Goal: Navigation & Orientation: Find specific page/section

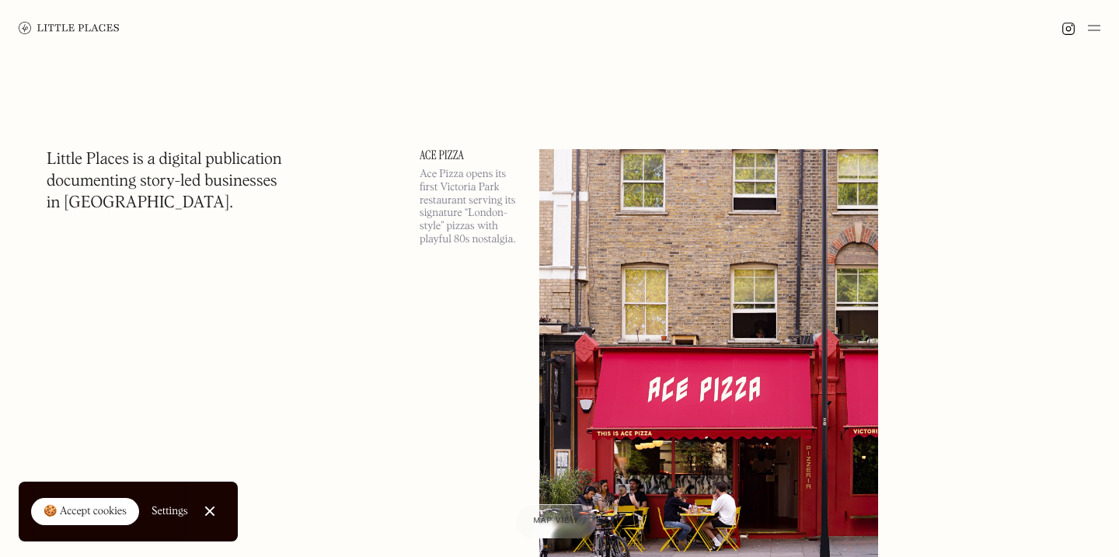
scroll to position [11930, 0]
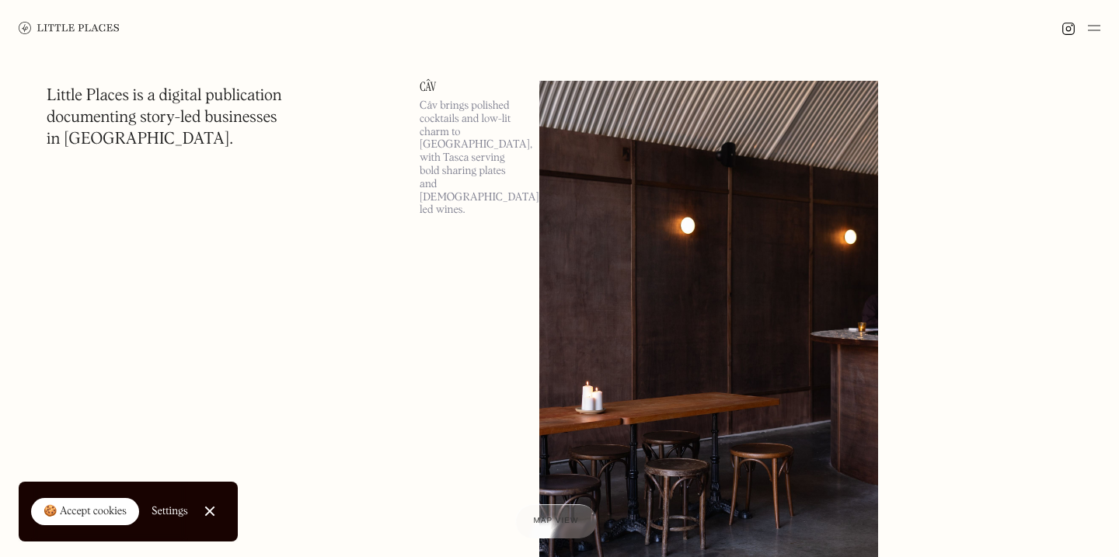
click at [86, 30] on img at bounding box center [69, 28] width 101 height 12
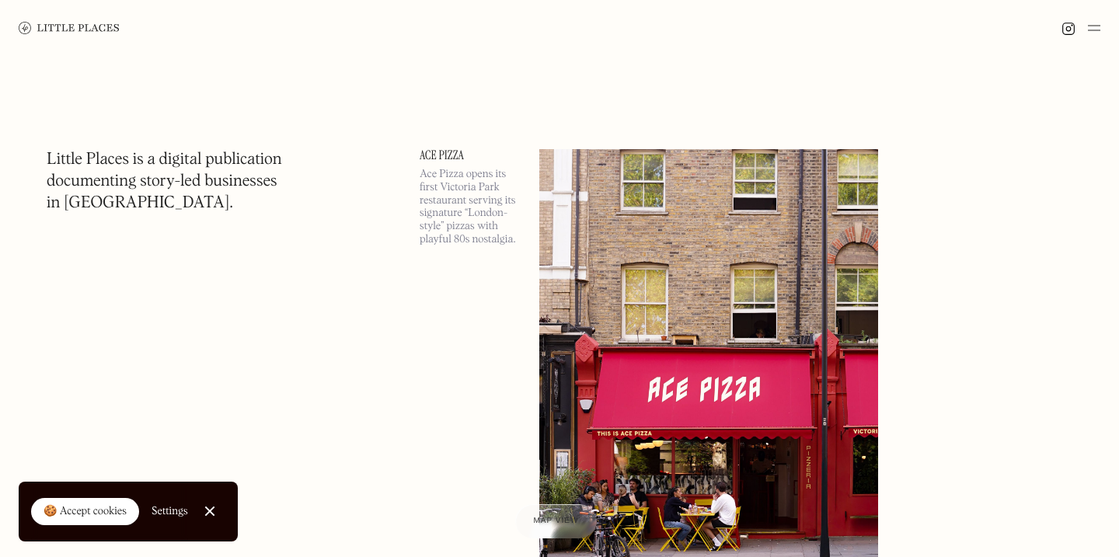
click at [211, 511] on div at bounding box center [209, 512] width 10 height 10
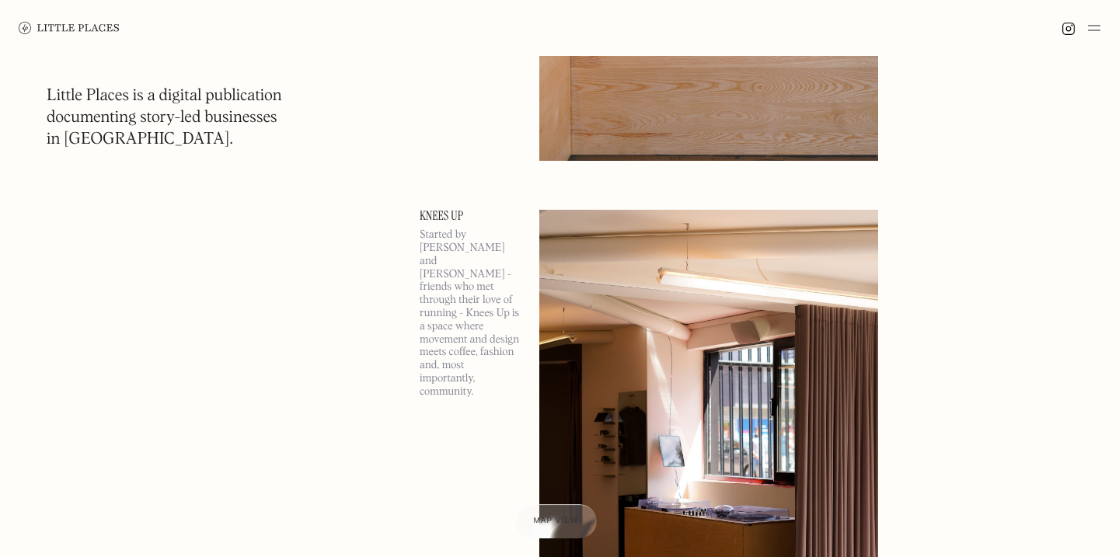
scroll to position [3714, 0]
click at [561, 514] on div "Map view" at bounding box center [555, 522] width 47 height 16
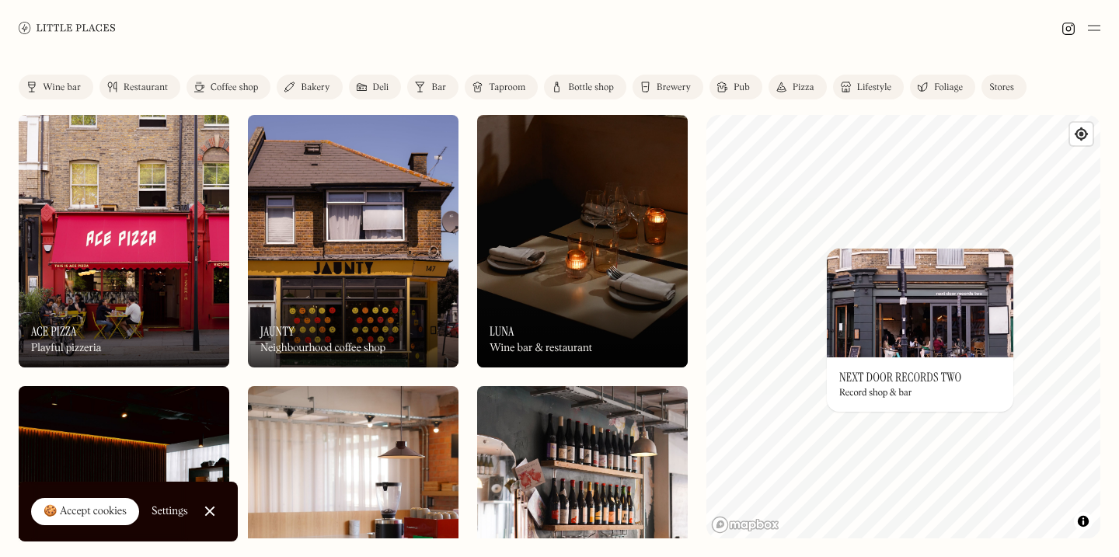
click at [920, 255] on img at bounding box center [920, 303] width 187 height 109
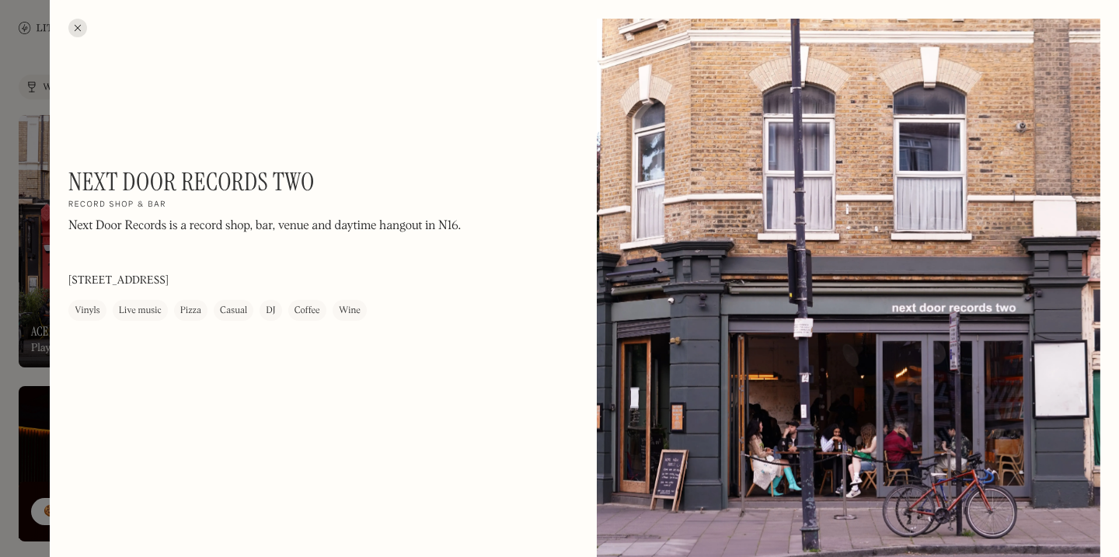
click at [79, 30] on div at bounding box center [77, 28] width 19 height 19
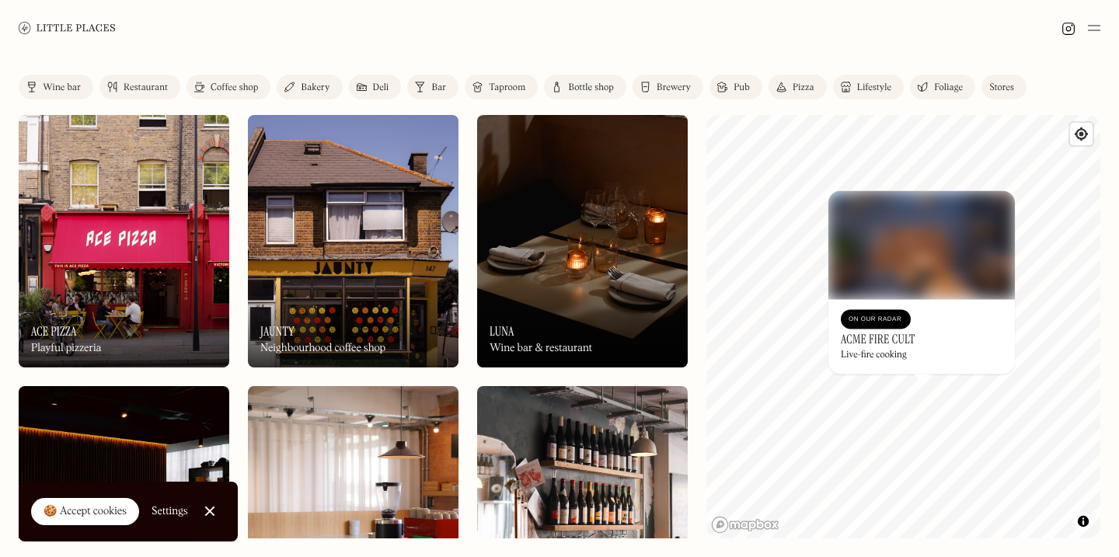
click at [914, 336] on h3 "Acme Fire Cult" at bounding box center [878, 339] width 75 height 15
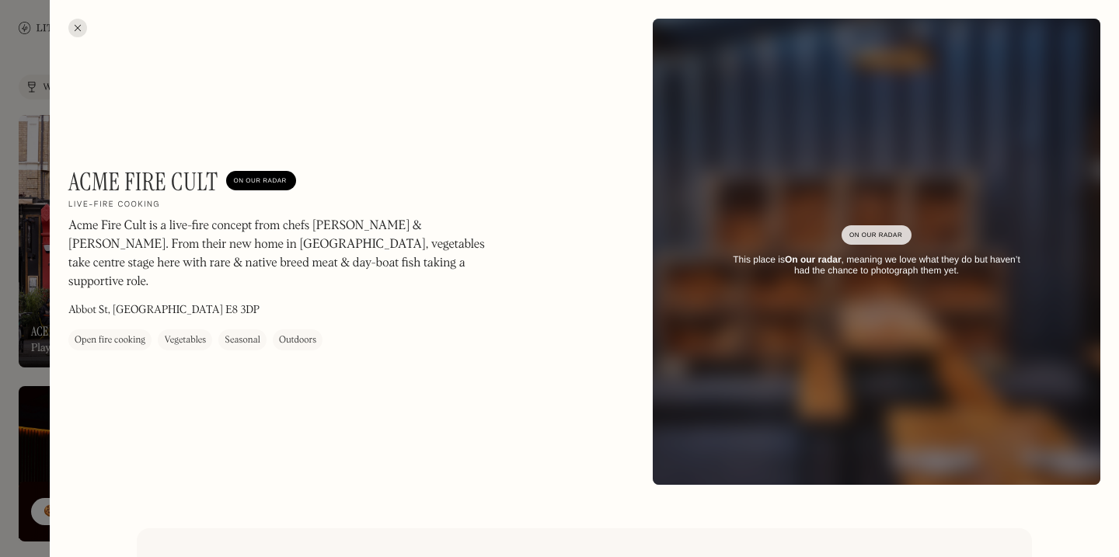
click at [73, 23] on div at bounding box center [77, 28] width 19 height 19
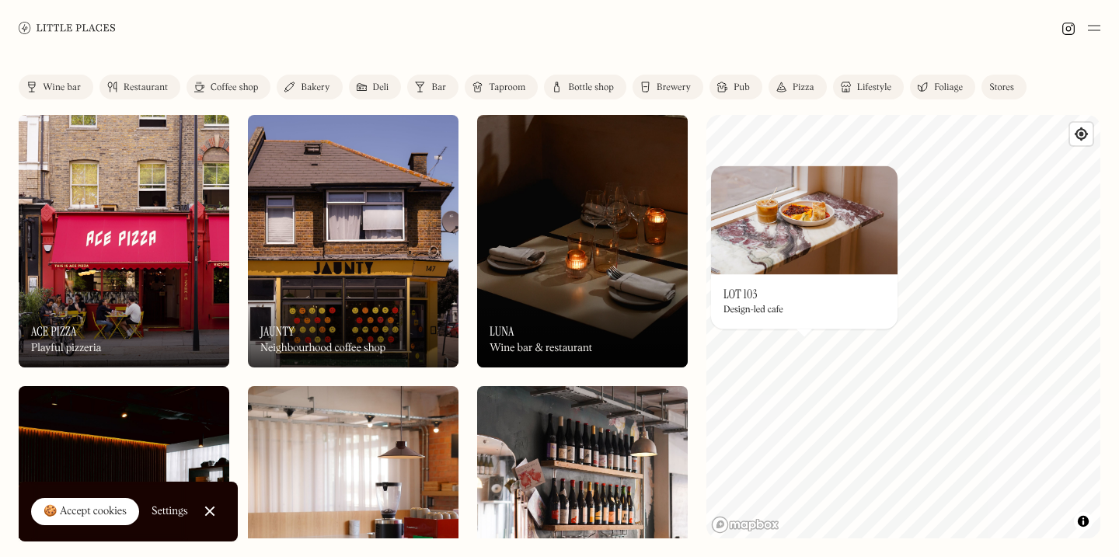
click at [773, 292] on div "On Our Radar LOT 103 Design-led cafe" at bounding box center [804, 301] width 187 height 54
